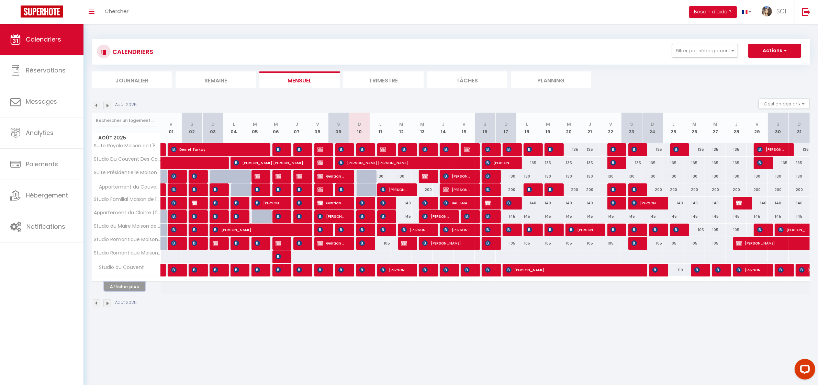
click at [136, 286] on button "Afficher plus" at bounding box center [124, 286] width 41 height 9
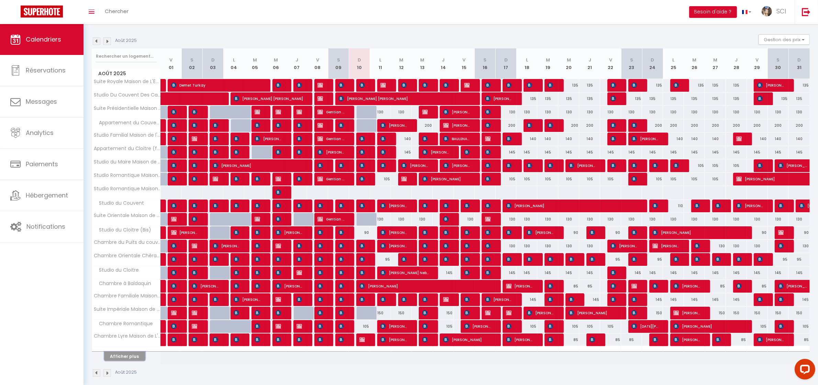
scroll to position [73, 0]
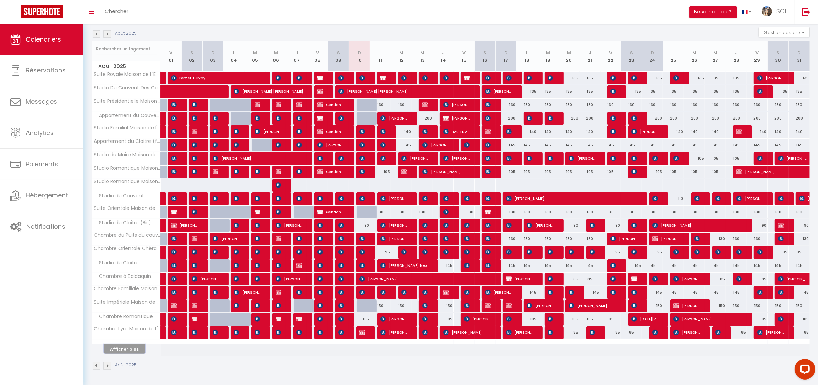
click at [131, 347] on button "Afficher plus" at bounding box center [124, 349] width 41 height 9
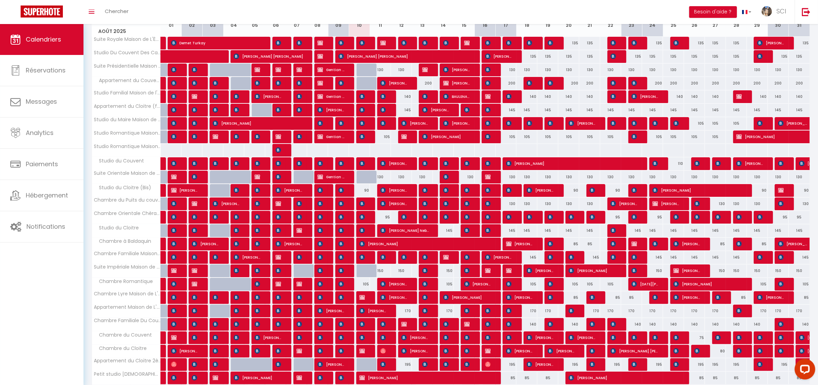
scroll to position [208, 0]
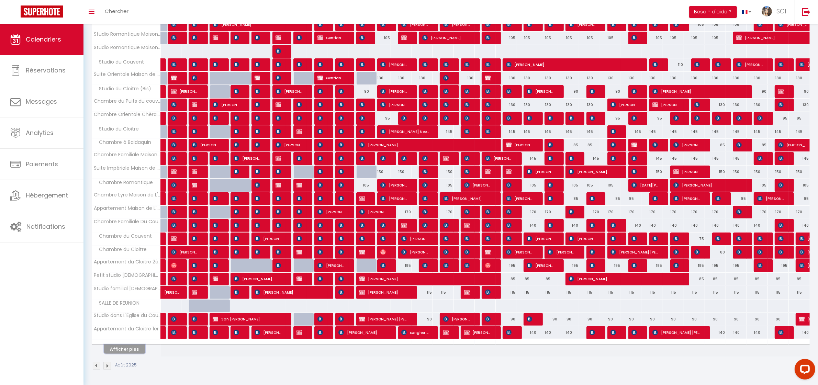
click at [136, 348] on button "Afficher plus" at bounding box center [124, 349] width 41 height 9
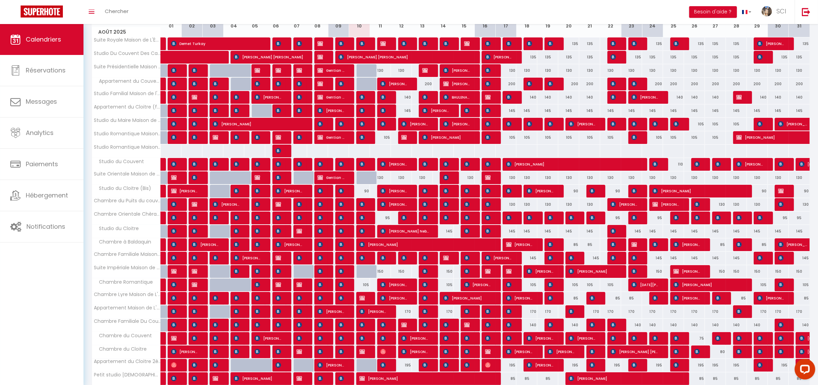
scroll to position [100, 0]
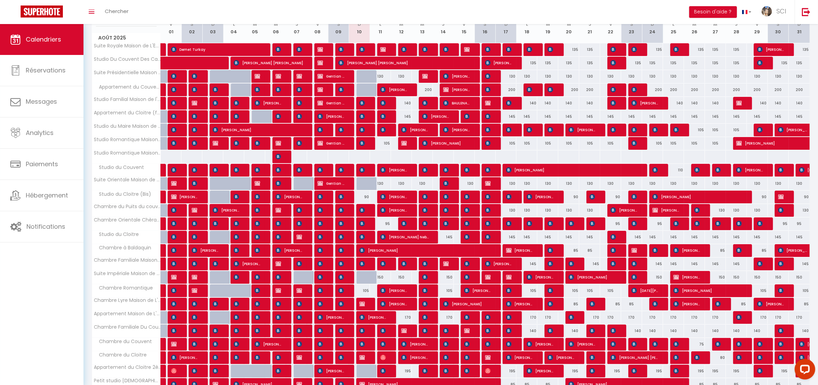
drag, startPoint x: 361, startPoint y: 200, endPoint x: 368, endPoint y: 200, distance: 6.5
click at [362, 200] on div "90" at bounding box center [359, 197] width 21 height 13
type input "90"
type input "Dim 10 Août 2025"
type input "Lun 11 Août 2025"
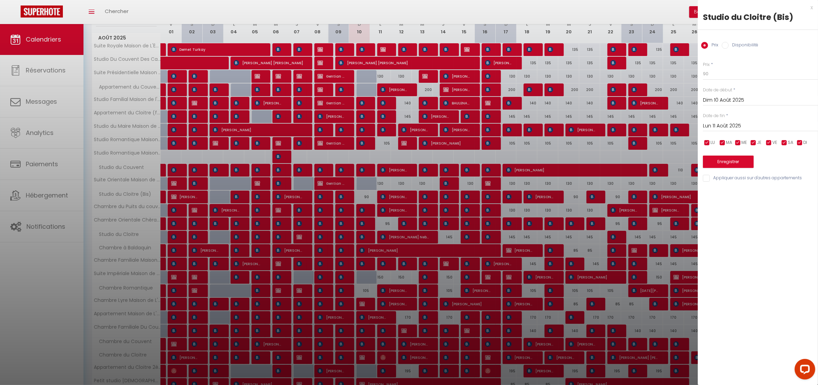
click at [368, 200] on div at bounding box center [409, 192] width 818 height 385
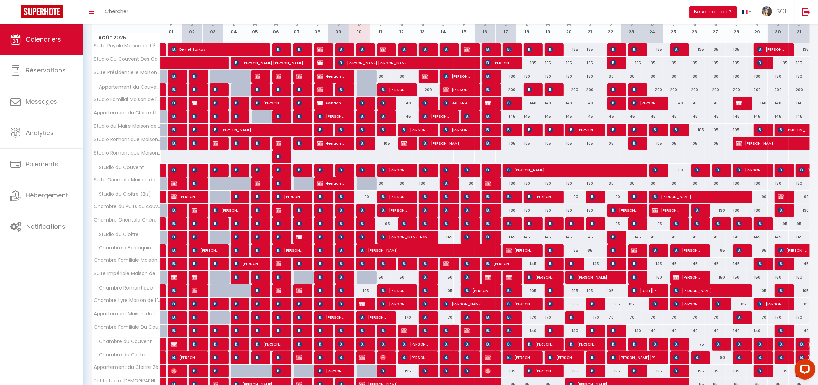
click at [366, 199] on div "90" at bounding box center [359, 197] width 21 height 13
type input "90"
type input "Dim 10 Août 2025"
type input "Lun 11 Août 2025"
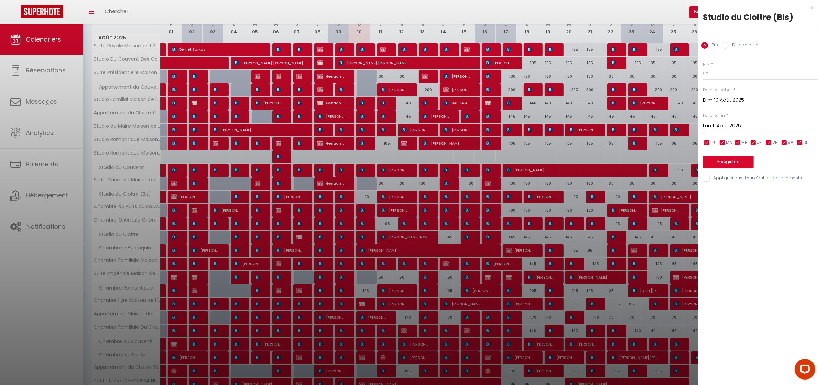
click at [725, 48] on input "Disponibilité" at bounding box center [725, 45] width 7 height 7
radio input "true"
radio input "false"
click at [726, 77] on select "Disponible Indisponible" at bounding box center [760, 74] width 115 height 13
select select "0"
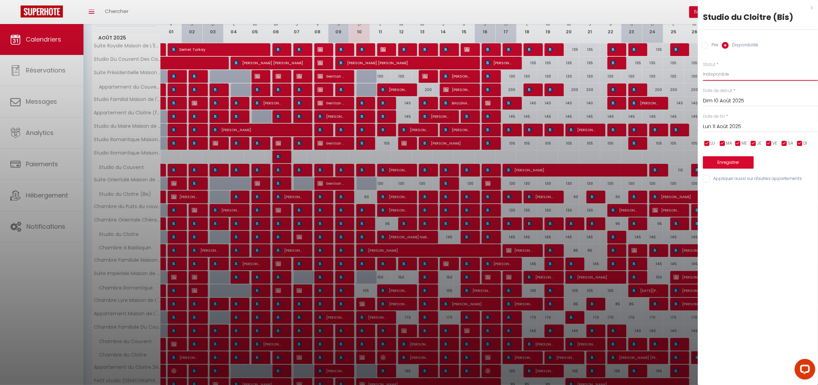
click at [703, 68] on select "Disponible Indisponible" at bounding box center [760, 74] width 115 height 13
click at [740, 163] on button "Enregistrer" at bounding box center [728, 162] width 51 height 12
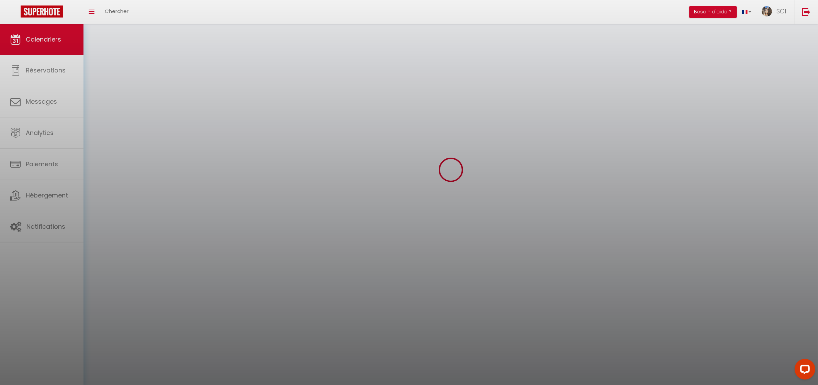
scroll to position [24, 0]
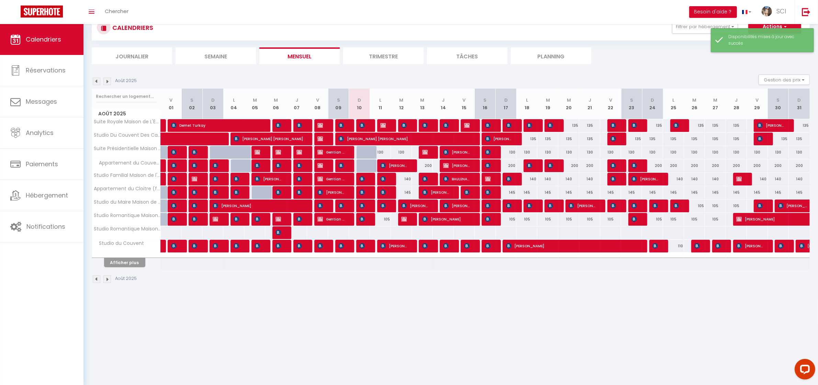
click at [773, 40] on div "Disponibilités mises à jour avec succès" at bounding box center [767, 40] width 78 height 13
click at [131, 265] on button "Afficher plus" at bounding box center [124, 262] width 41 height 9
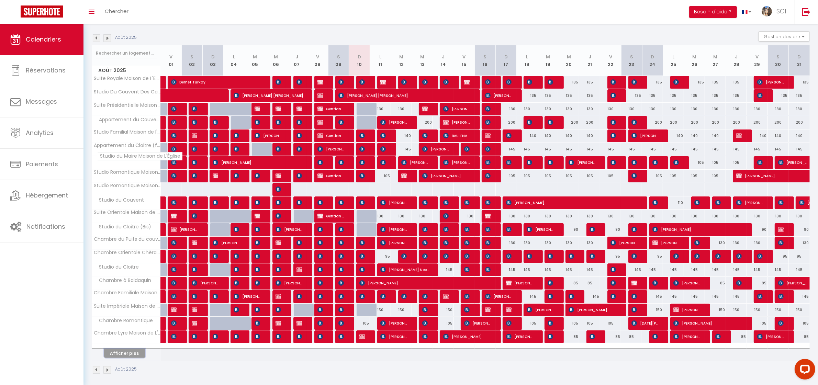
scroll to position [73, 0]
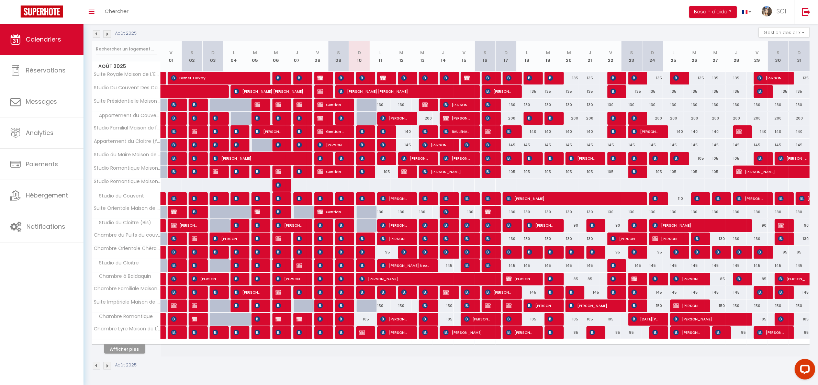
click at [368, 224] on div at bounding box center [367, 225] width 21 height 13
select select "1"
type input "Dim 10 Août 2025"
type input "Lun 11 Août 2025"
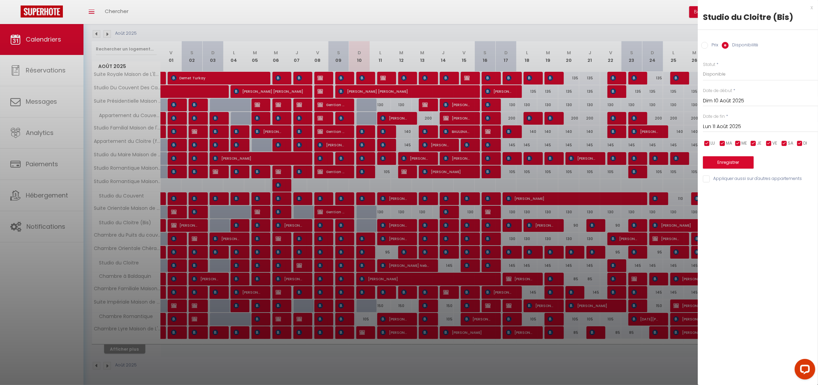
click at [783, 16] on div "Studio du Cloitre (Bis)" at bounding box center [758, 17] width 110 height 11
click at [708, 63] on label "Statut" at bounding box center [709, 65] width 12 height 7
click at [714, 63] on label "Statut" at bounding box center [709, 65] width 12 height 7
click at [718, 64] on span "*" at bounding box center [717, 65] width 2 height 6
click at [718, 74] on select "Disponible Indisponible" at bounding box center [760, 74] width 115 height 13
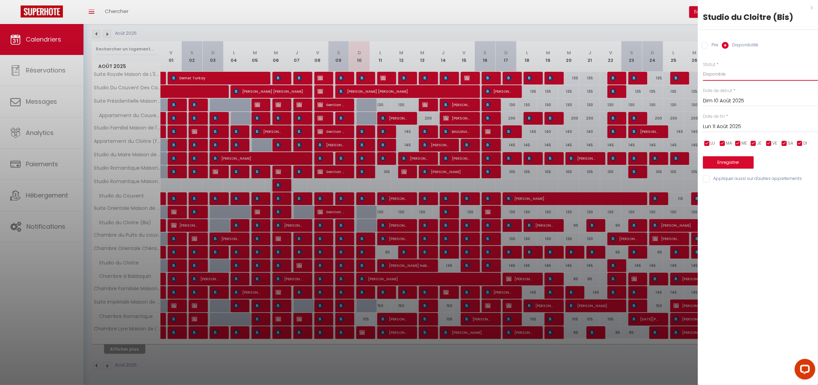
select select "0"
click at [703, 68] on select "Disponible Indisponible" at bounding box center [760, 74] width 115 height 13
click at [132, 348] on div at bounding box center [409, 192] width 818 height 385
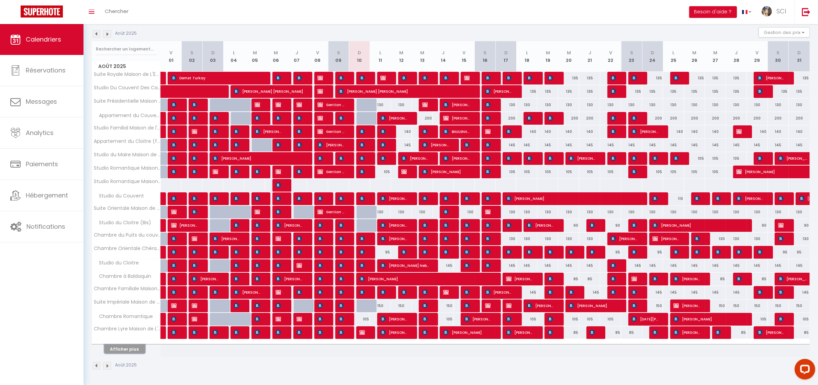
drag, startPoint x: 130, startPoint y: 344, endPoint x: 130, endPoint y: 348, distance: 3.5
click at [130, 348] on button "Afficher plus" at bounding box center [124, 349] width 41 height 9
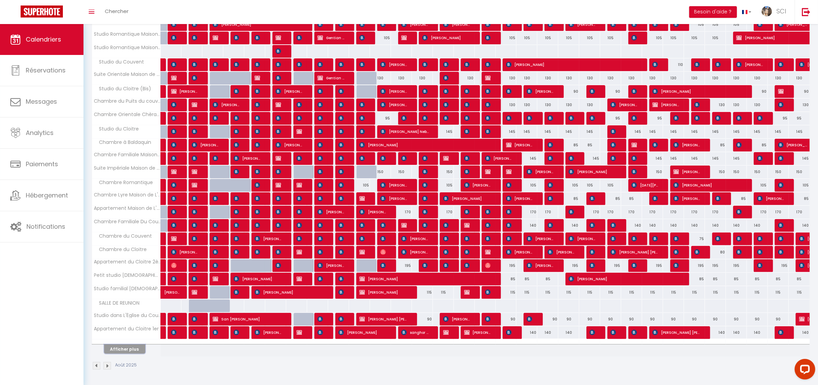
scroll to position [208, 0]
click at [133, 348] on button "Afficher plus" at bounding box center [124, 349] width 41 height 9
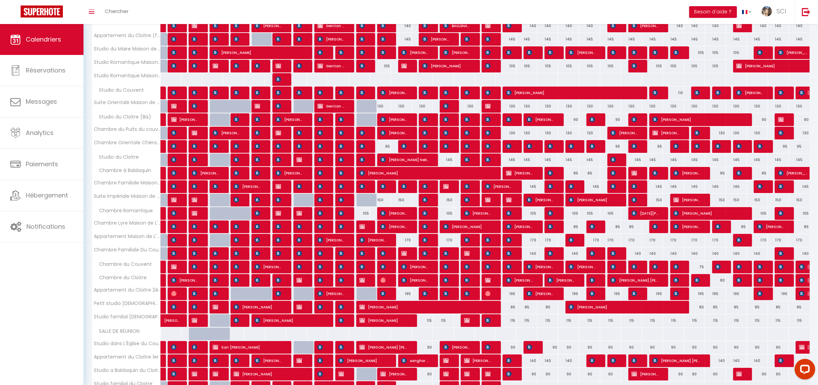
scroll to position [175, 0]
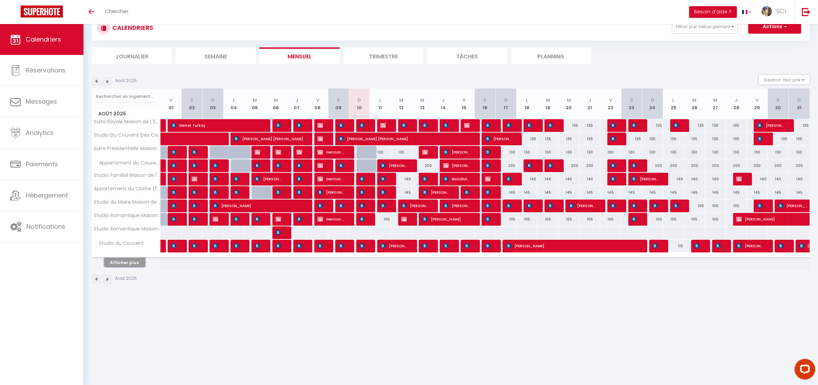
click at [131, 264] on button "Afficher plus" at bounding box center [124, 262] width 41 height 9
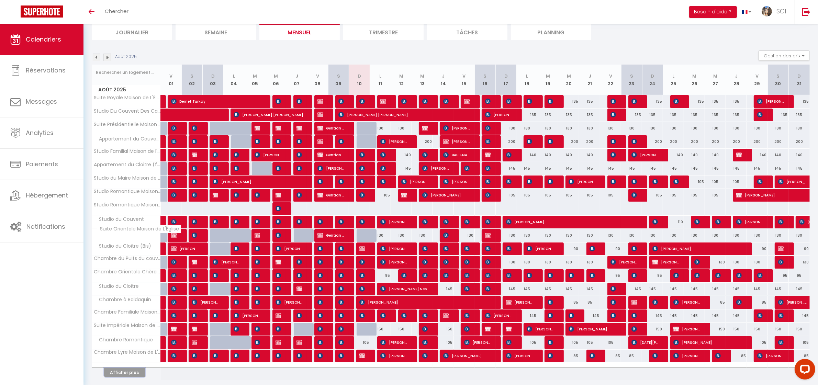
scroll to position [73, 0]
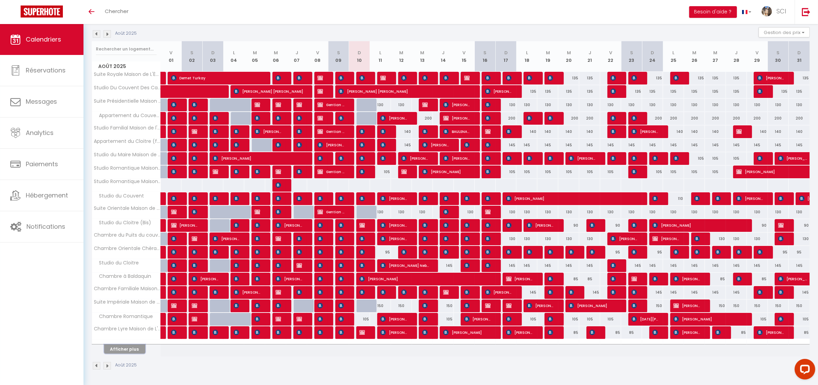
drag, startPoint x: 131, startPoint y: 346, endPoint x: 160, endPoint y: 334, distance: 31.8
click at [132, 346] on button "Afficher plus" at bounding box center [124, 349] width 41 height 9
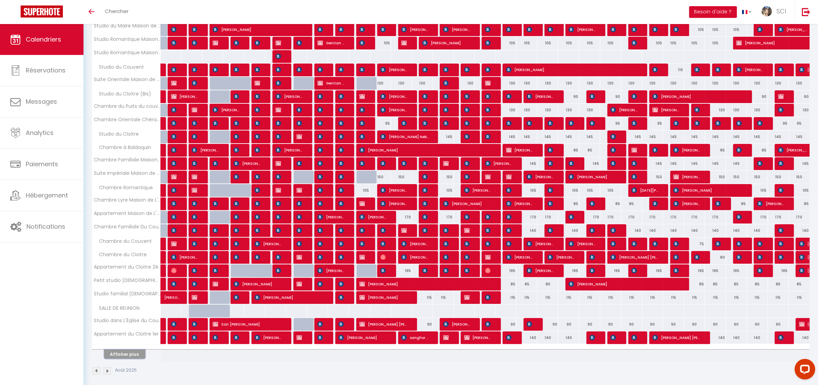
scroll to position [208, 0]
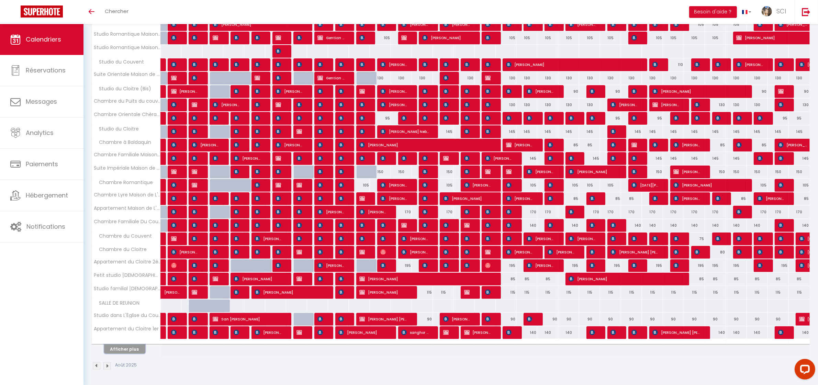
click at [133, 347] on button "Afficher plus" at bounding box center [124, 349] width 41 height 9
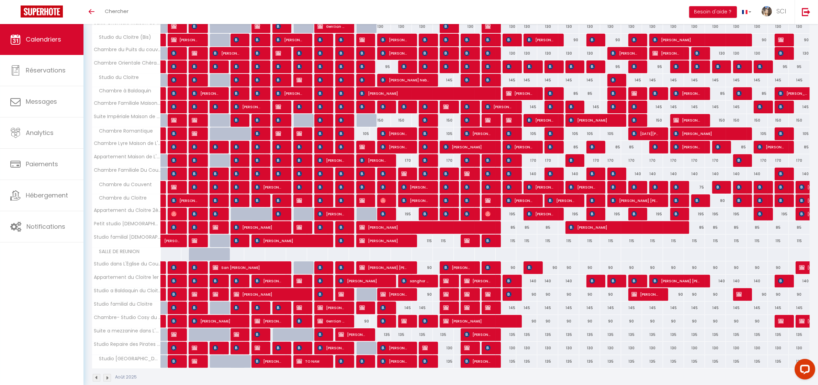
scroll to position [272, 0]
